Goal: Information Seeking & Learning: Learn about a topic

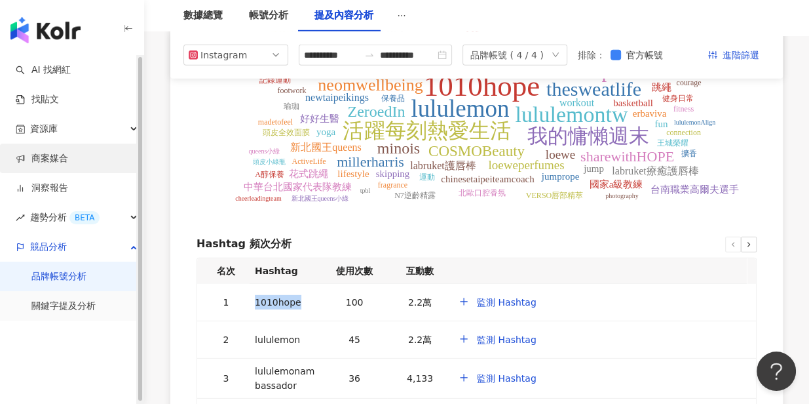
click at [68, 152] on link "商案媒合" at bounding box center [42, 158] width 52 height 13
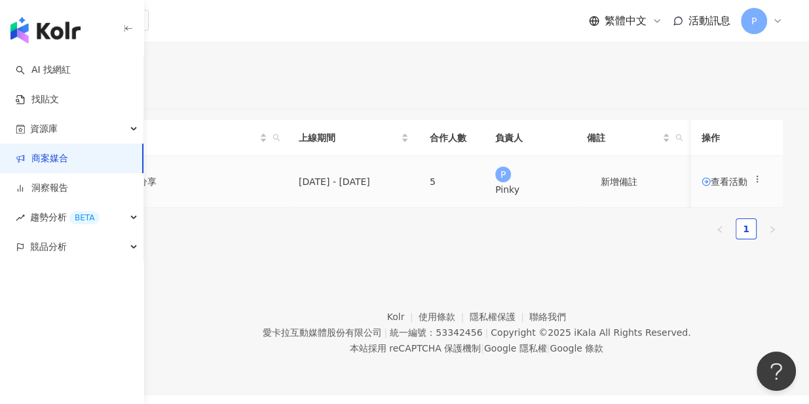
click at [711, 186] on span "查看活動" at bounding box center [725, 181] width 46 height 9
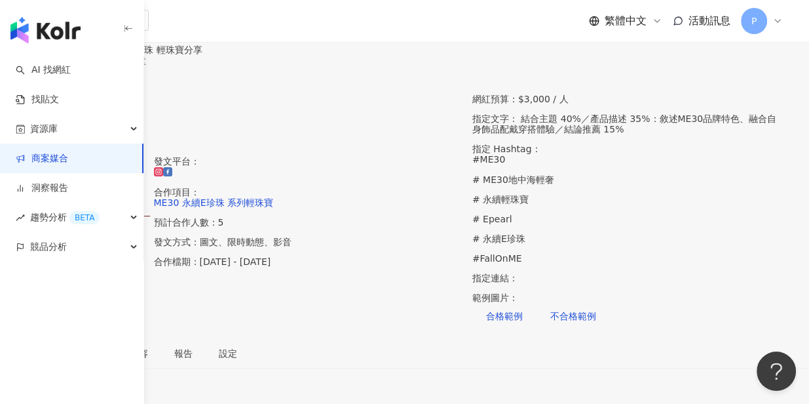
scroll to position [225, 0]
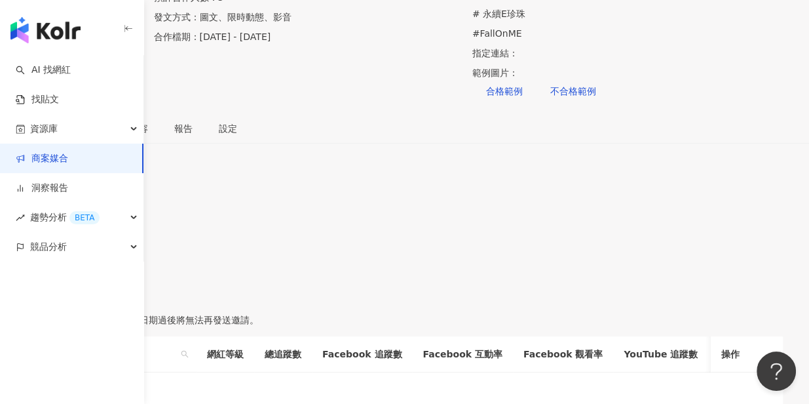
click at [372, 183] on div "5" at bounding box center [404, 190] width 757 height 14
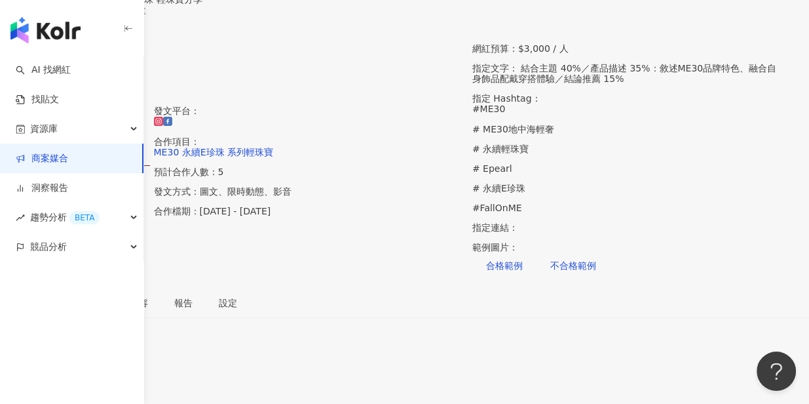
scroll to position [250, 0]
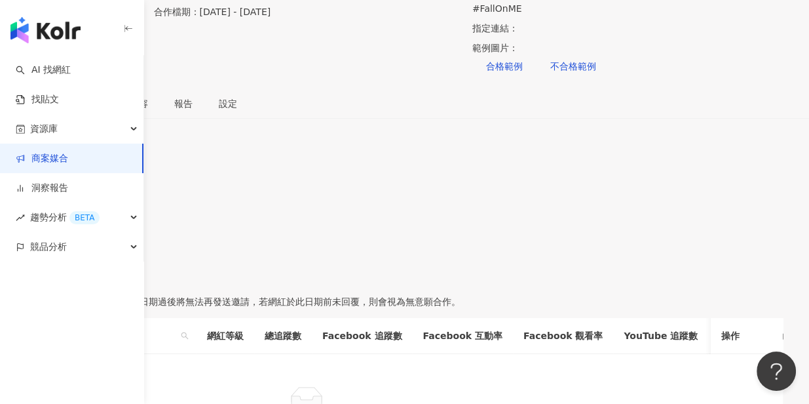
click at [112, 279] on span "報名中" at bounding box center [99, 284] width 28 height 10
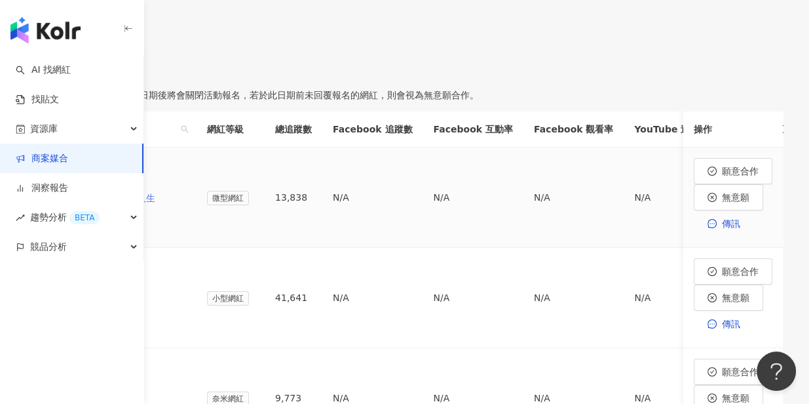
click at [186, 191] on div "Roro&兔兔的跑跳人生" at bounding box center [124, 198] width 123 height 14
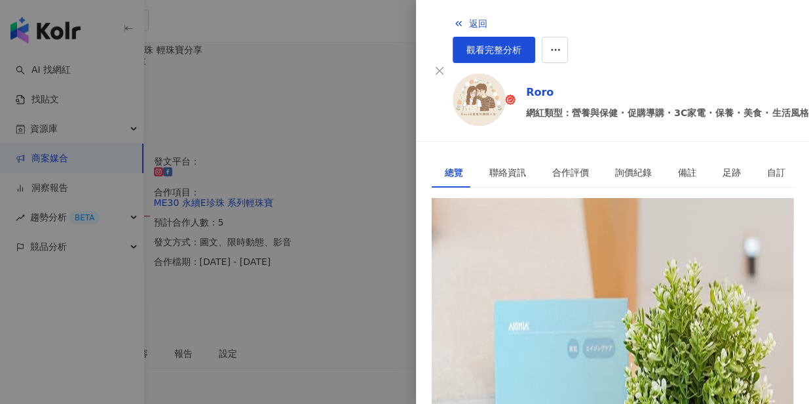
click at [524, 250] on div "[URL][DOMAIN_NAME]" at bounding box center [496, 257] width 102 height 14
click at [397, 285] on div at bounding box center [404, 202] width 809 height 404
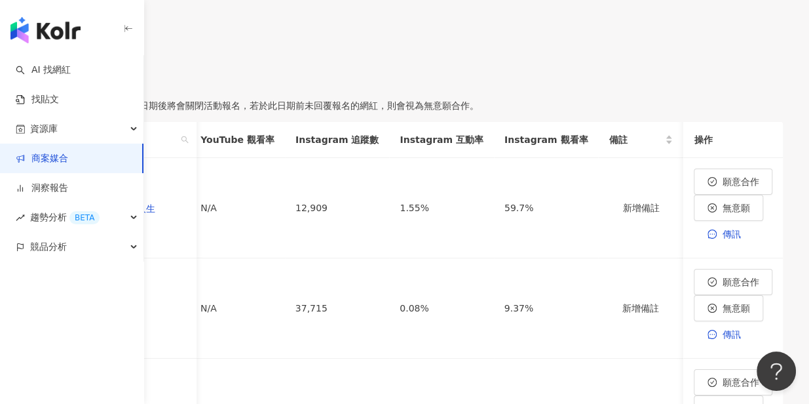
scroll to position [0, 682]
click at [89, 271] on img at bounding box center [76, 284] width 26 height 26
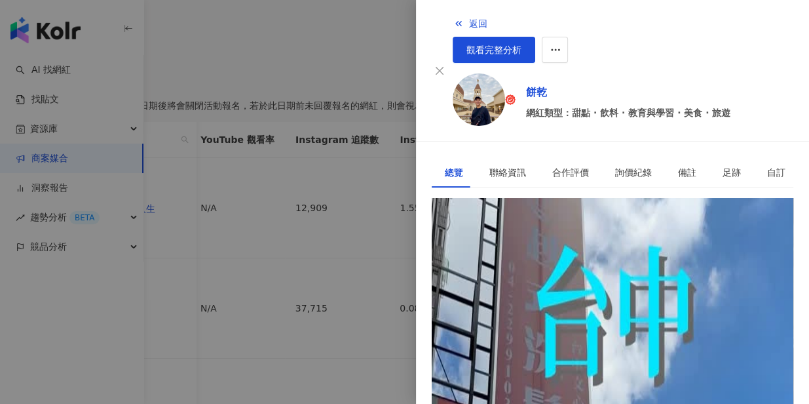
click at [509, 250] on div "[URL][DOMAIN_NAME]" at bounding box center [496, 257] width 102 height 14
click at [368, 219] on div at bounding box center [404, 202] width 809 height 404
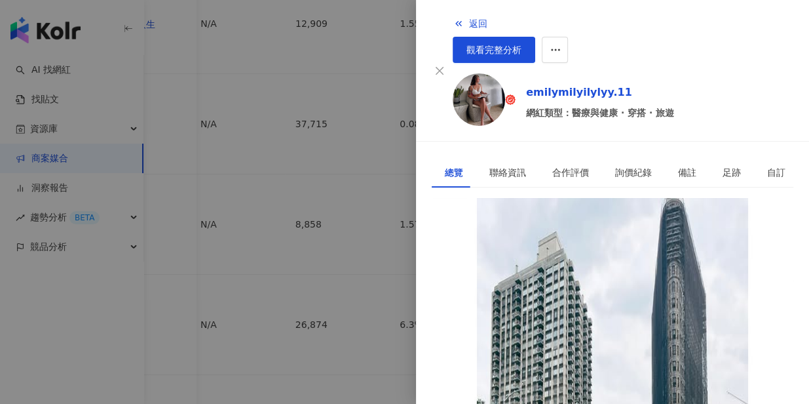
scroll to position [646, 0]
click at [282, 307] on div at bounding box center [404, 202] width 809 height 404
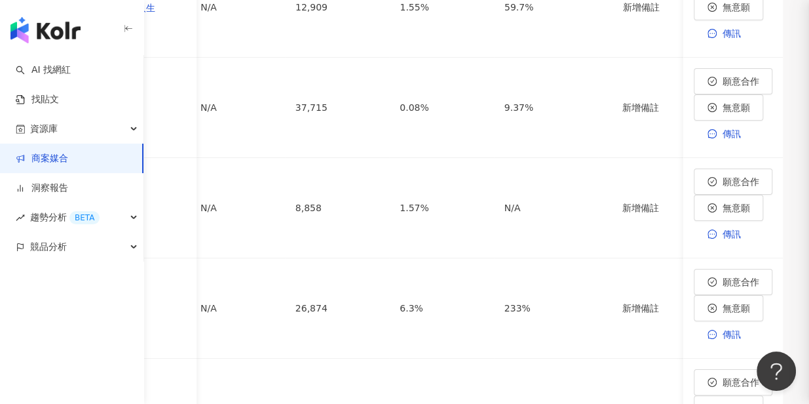
click at [186, 301] on span "[PERSON_NAME]" at bounding box center [124, 314] width 123 height 27
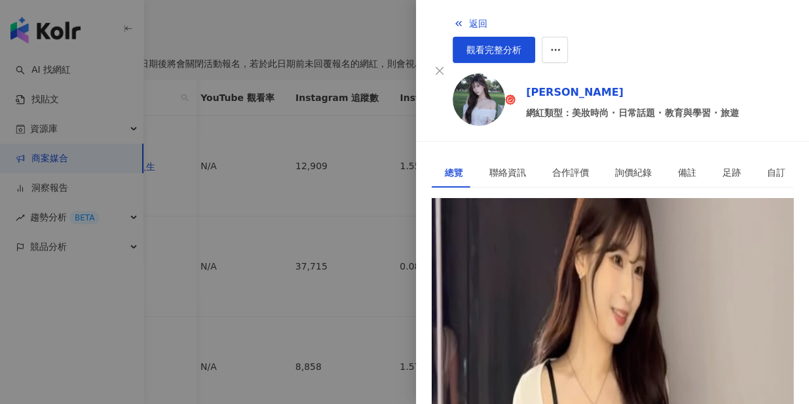
scroll to position [485, 0]
click at [323, 372] on div at bounding box center [404, 202] width 809 height 404
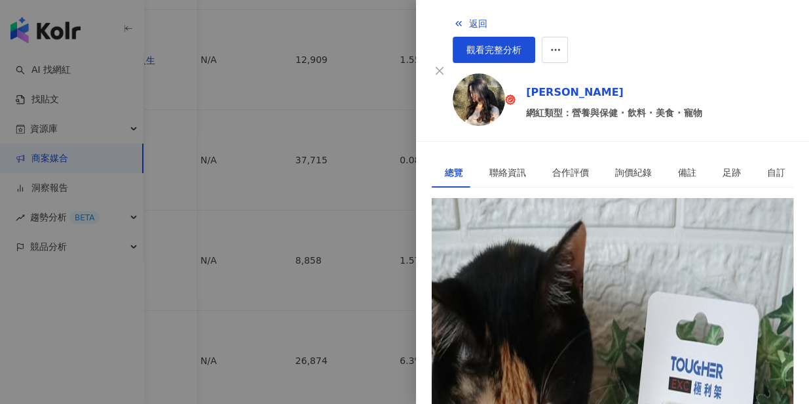
scroll to position [646, 0]
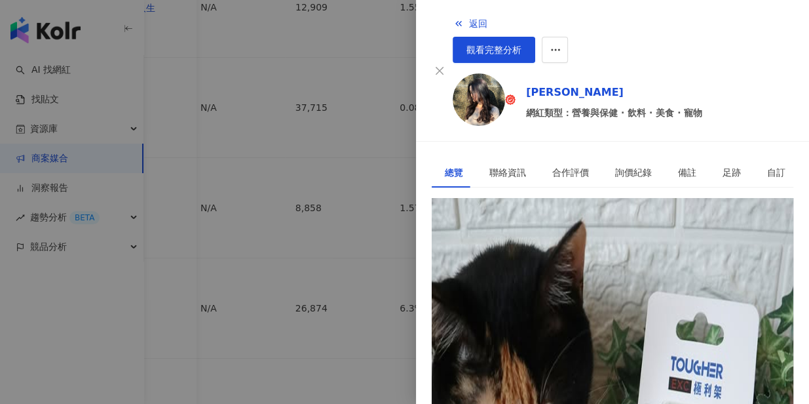
click at [340, 266] on div at bounding box center [404, 202] width 809 height 404
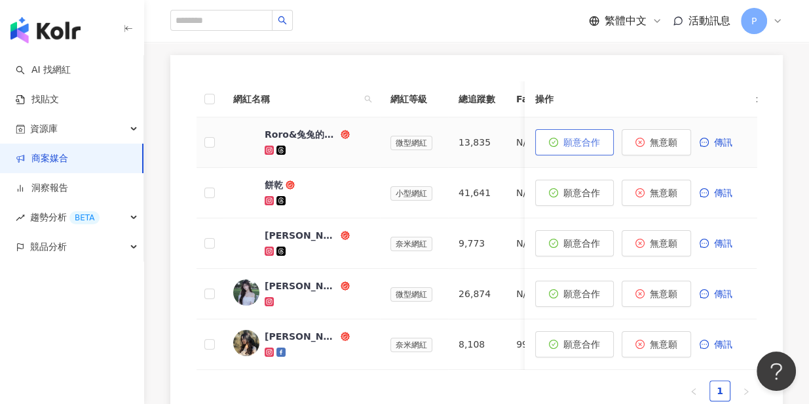
scroll to position [559, 0]
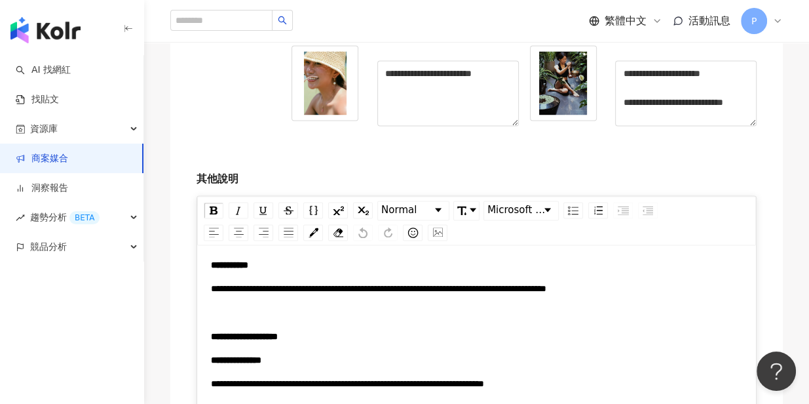
scroll to position [2268, 0]
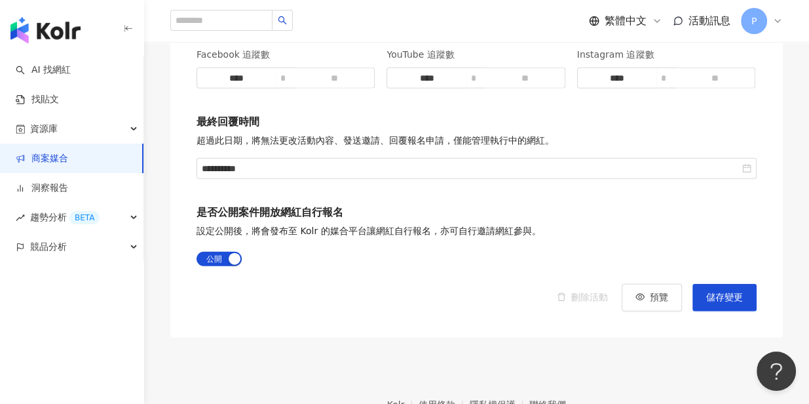
drag, startPoint x: 712, startPoint y: 113, endPoint x: 706, endPoint y: 109, distance: 7.1
click at [68, 160] on link "商案媒合" at bounding box center [42, 158] width 52 height 13
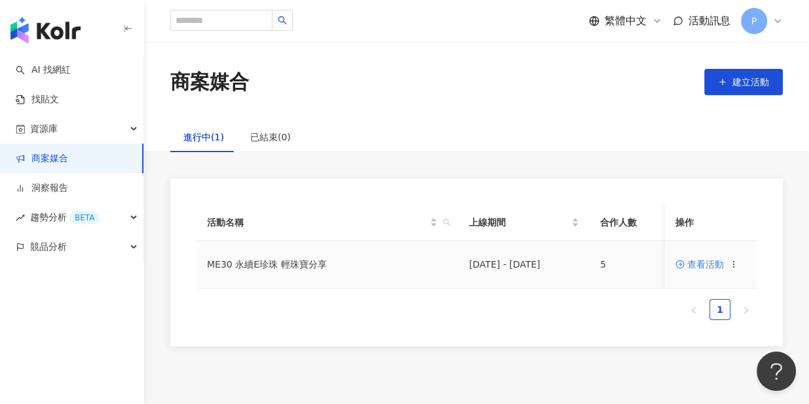
click at [699, 261] on span "查看活動" at bounding box center [700, 263] width 48 height 9
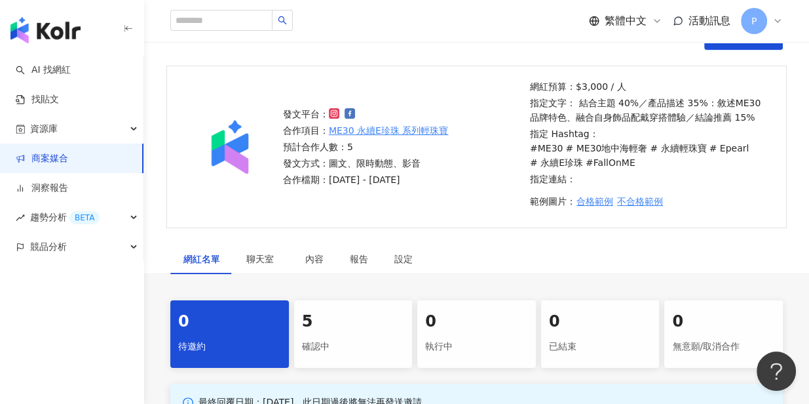
scroll to position [182, 0]
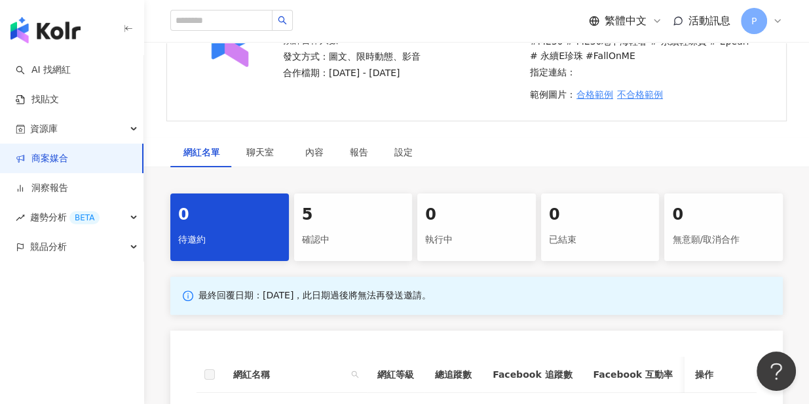
click at [334, 221] on div "5" at bounding box center [353, 215] width 103 height 22
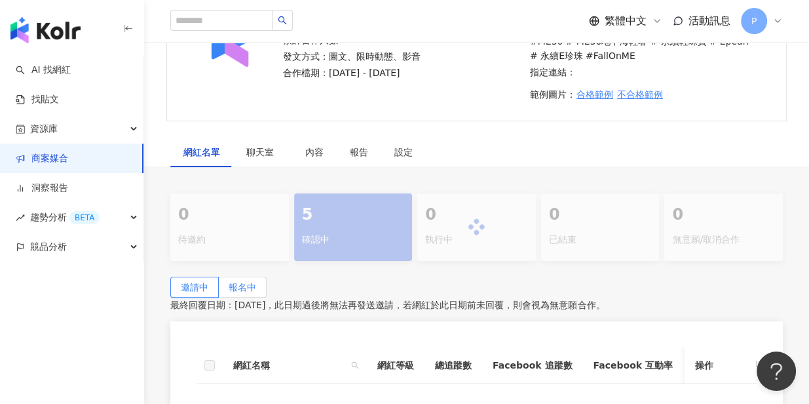
click at [256, 284] on span "報名中" at bounding box center [243, 287] width 28 height 10
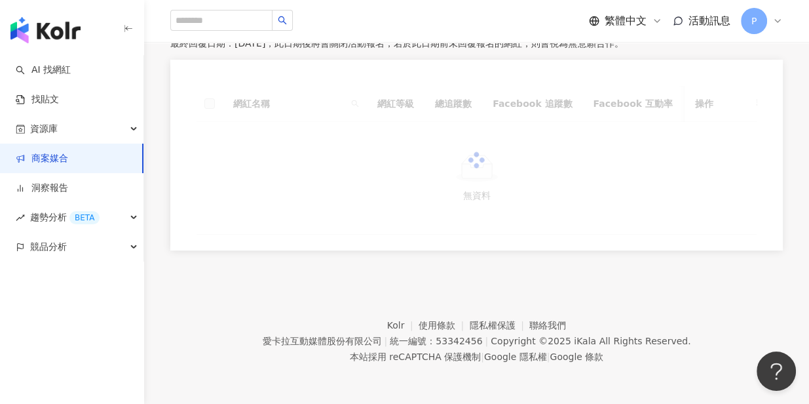
scroll to position [349, 0]
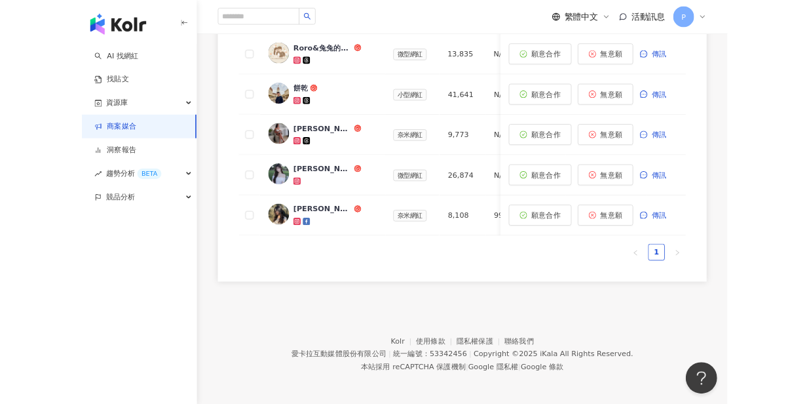
scroll to position [545, 0]
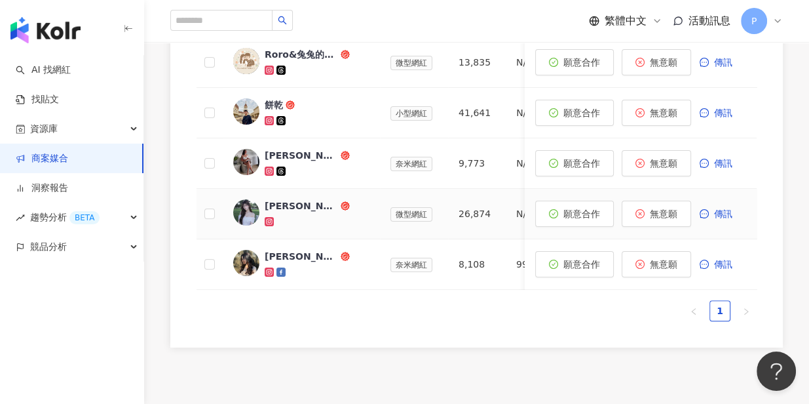
click at [277, 202] on div "[PERSON_NAME]" at bounding box center [301, 205] width 73 height 13
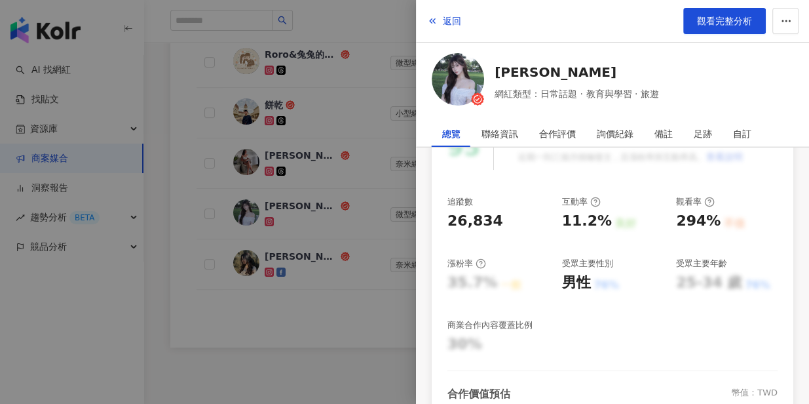
scroll to position [70, 0]
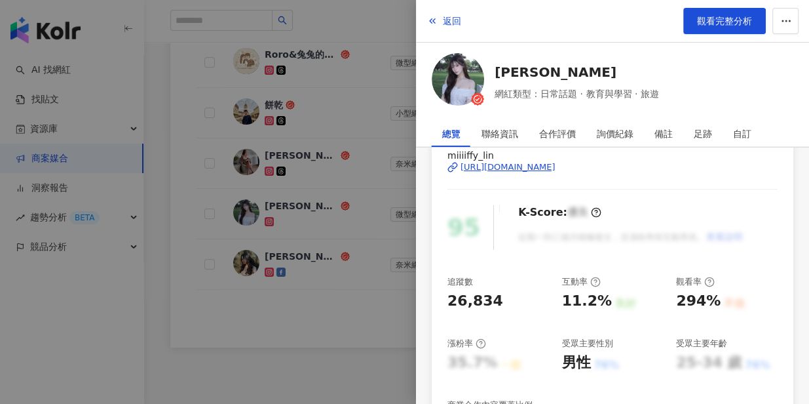
click at [532, 167] on div "[URL][DOMAIN_NAME]" at bounding box center [508, 167] width 95 height 12
click at [275, 345] on div at bounding box center [404, 202] width 809 height 404
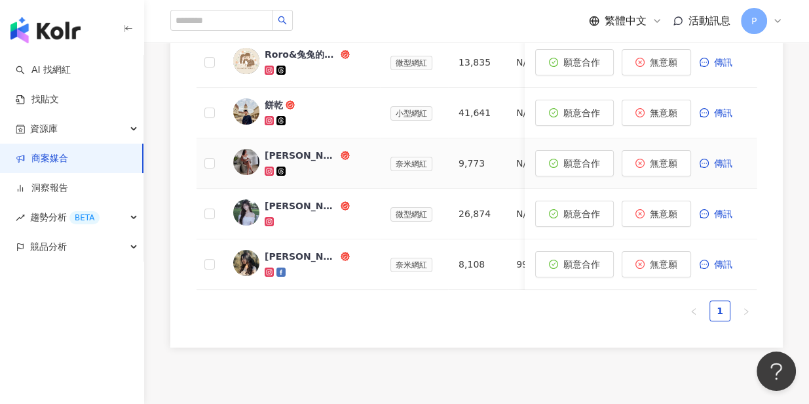
click at [272, 154] on div "[PERSON_NAME]" at bounding box center [301, 155] width 73 height 13
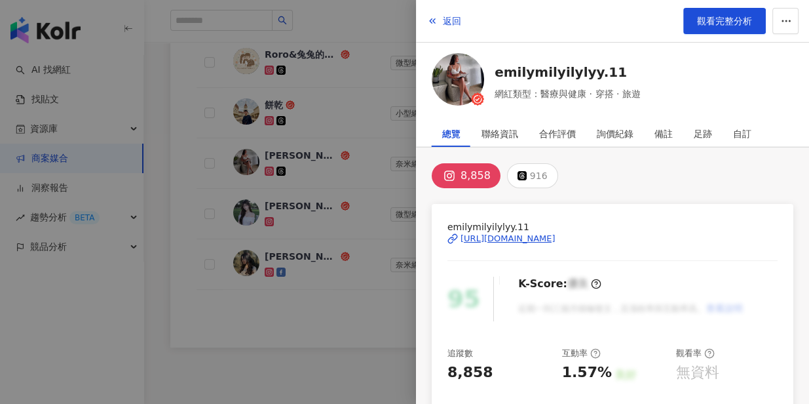
scroll to position [3, 0]
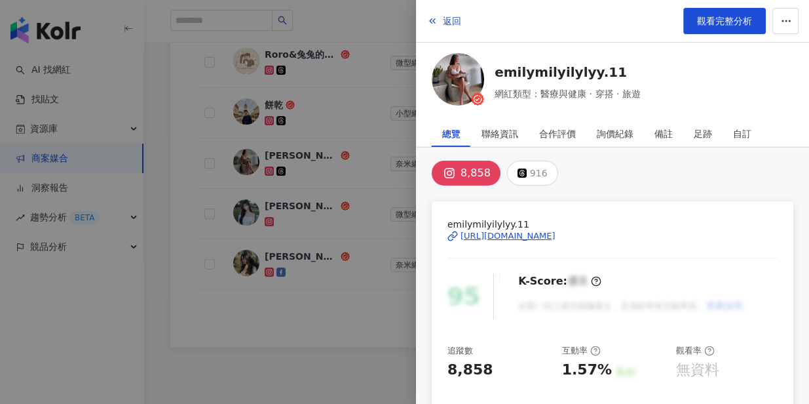
click at [520, 235] on div "[URL][DOMAIN_NAME]" at bounding box center [508, 236] width 95 height 12
click at [495, 237] on div "[URL][DOMAIN_NAME]" at bounding box center [508, 236] width 95 height 12
click at [310, 332] on div at bounding box center [404, 202] width 809 height 404
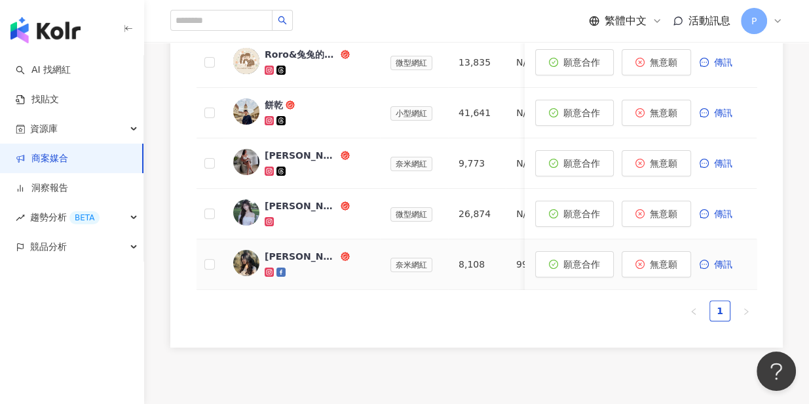
click at [272, 252] on div "[PERSON_NAME]" at bounding box center [301, 256] width 73 height 13
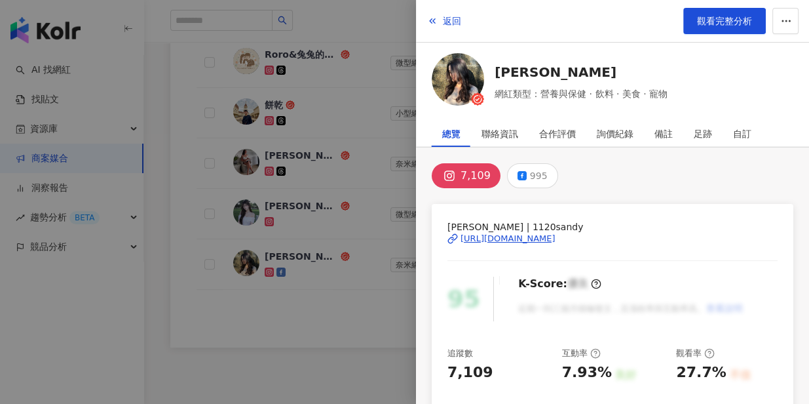
click at [535, 234] on div "[URL][DOMAIN_NAME]" at bounding box center [508, 239] width 95 height 12
click at [340, 109] on div at bounding box center [404, 202] width 809 height 404
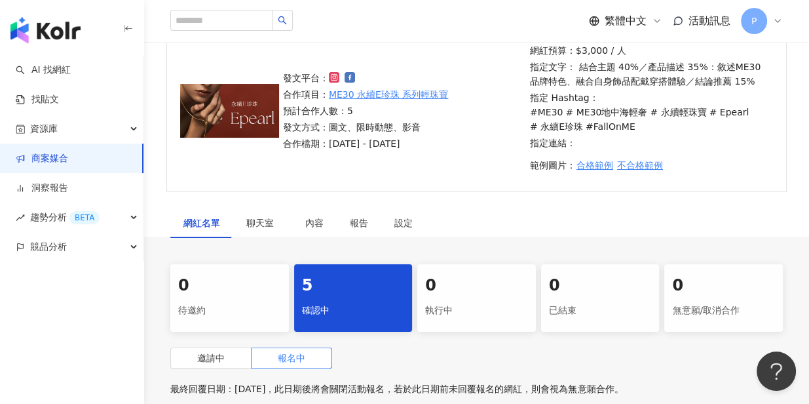
scroll to position [0, 0]
